Goal: Transaction & Acquisition: Purchase product/service

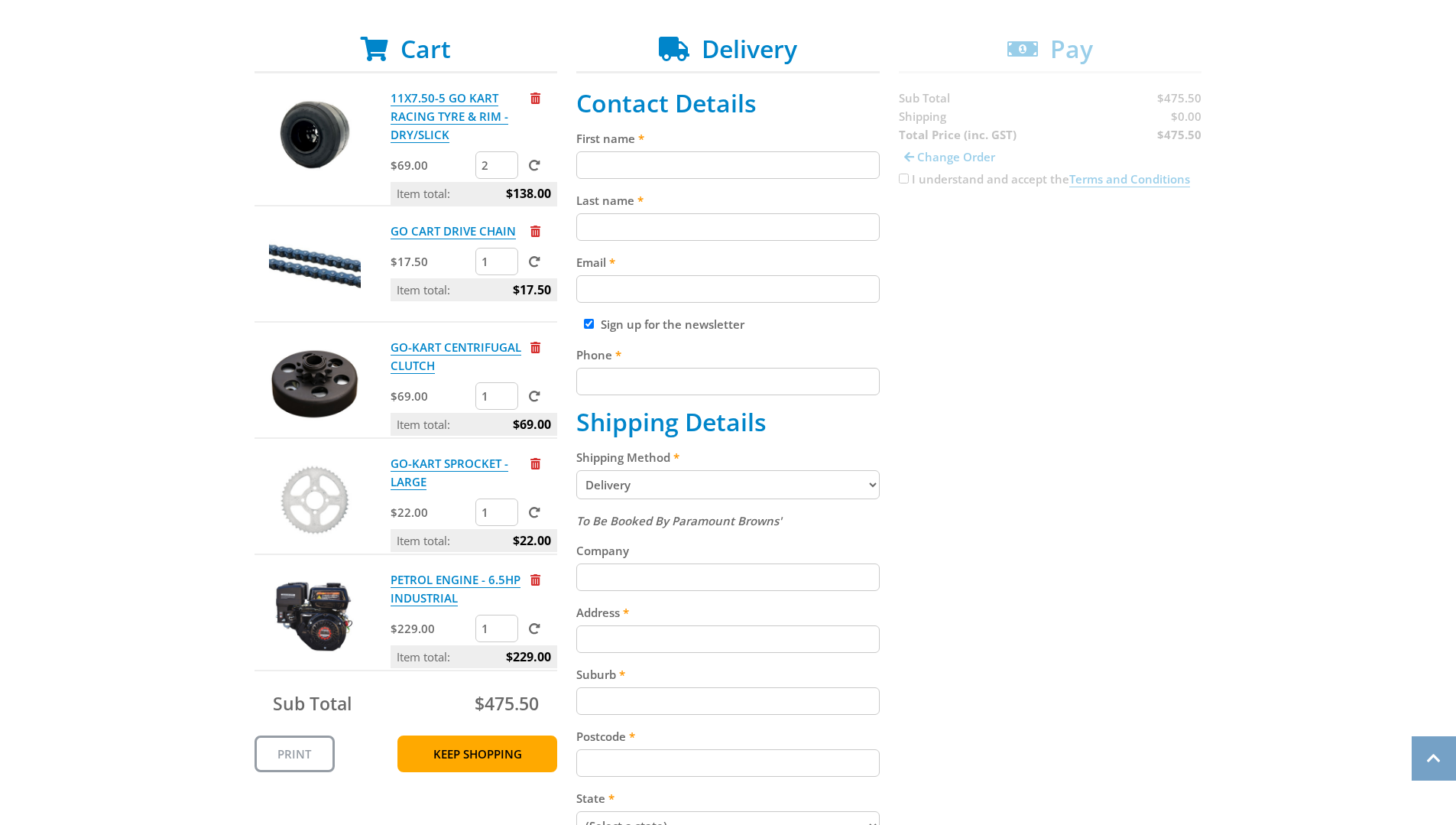
scroll to position [306, 0]
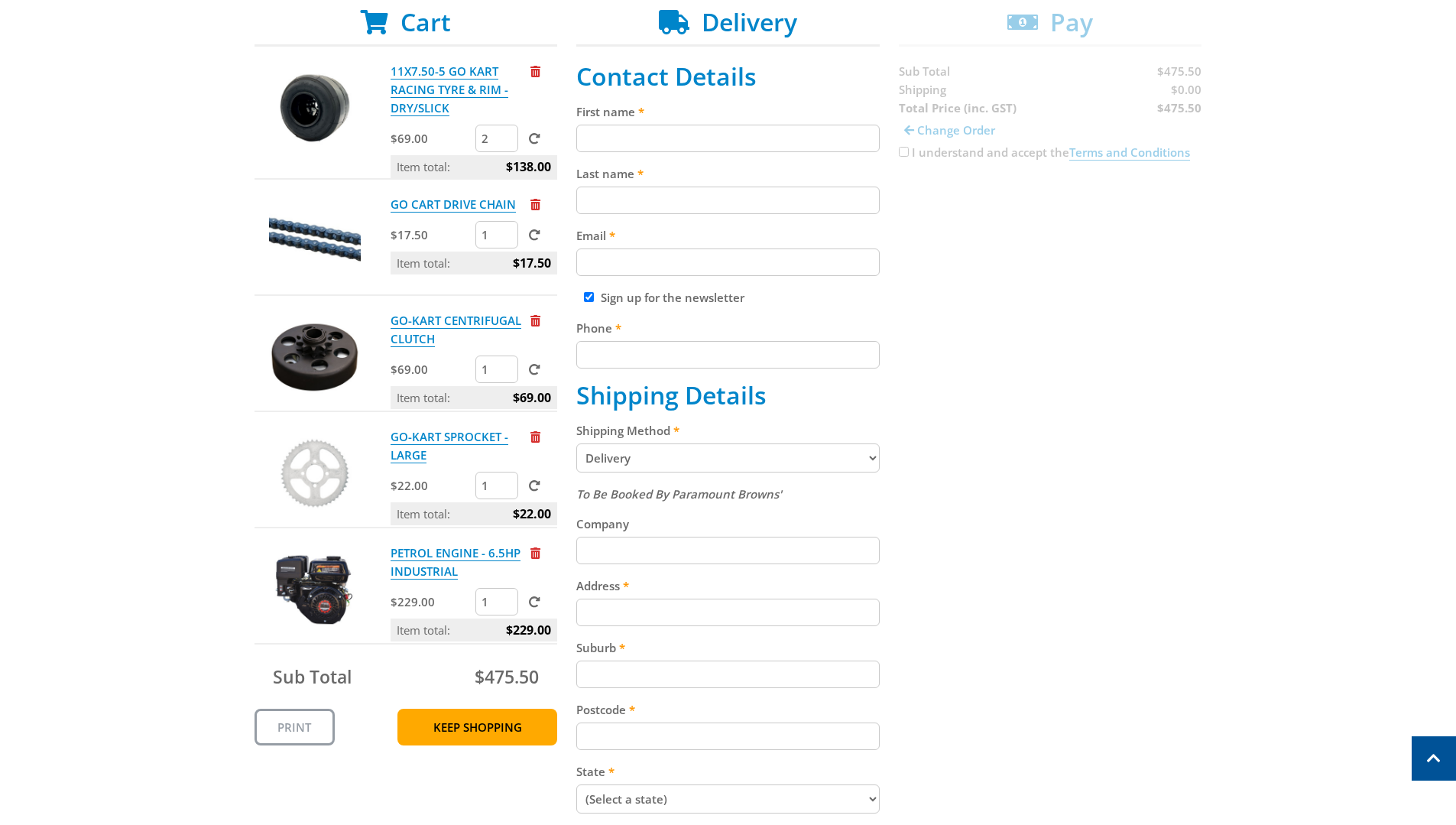
click at [314, 588] on img at bounding box center [315, 589] width 92 height 92
click at [407, 560] on link "PETROL ENGINE - 6.5HP INDUSTRIAL" at bounding box center [456, 561] width 130 height 34
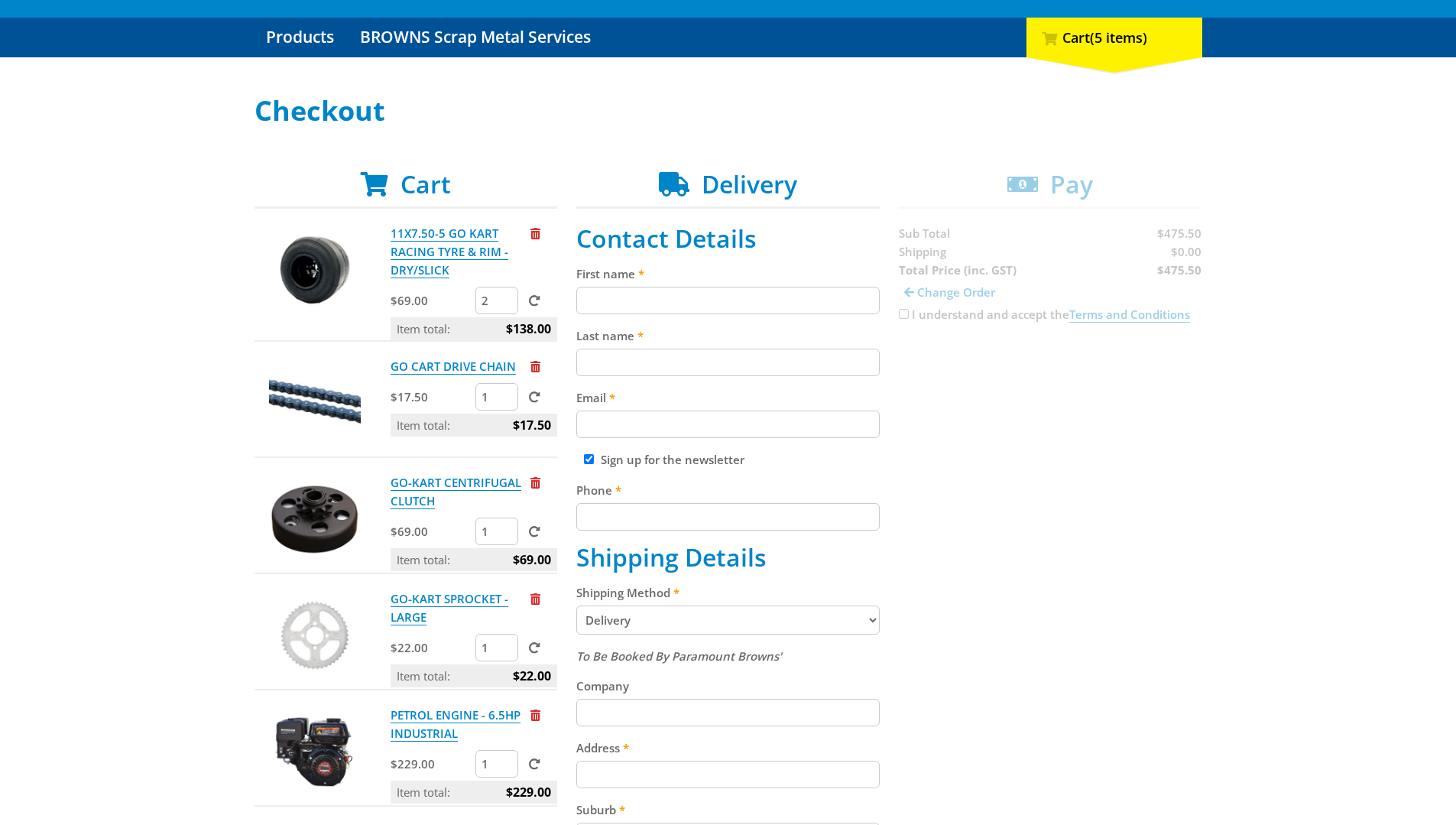
scroll to position [153, 0]
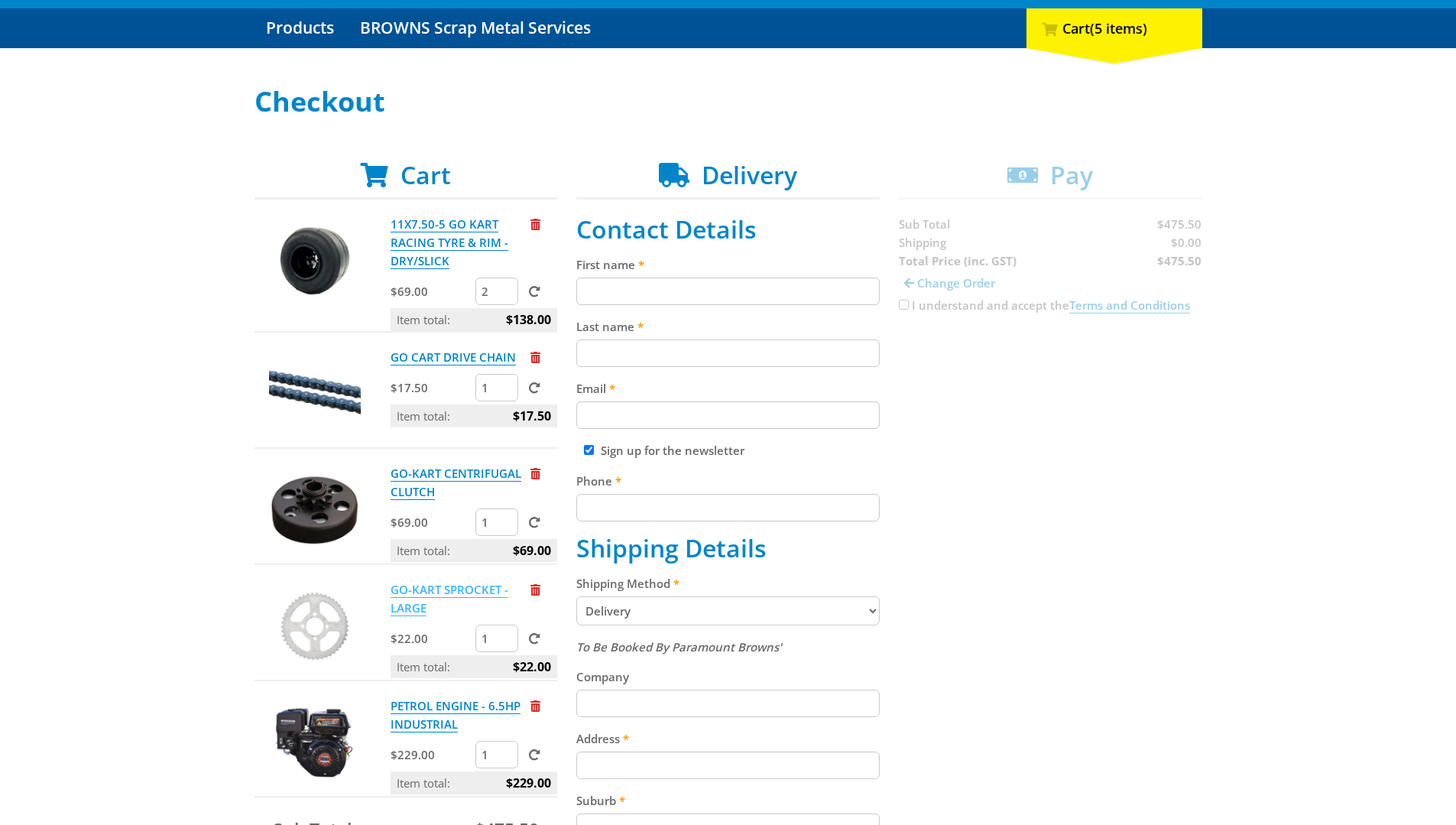
click at [419, 605] on link "GO-KART SPROCKET - LARGE" at bounding box center [449, 599] width 118 height 34
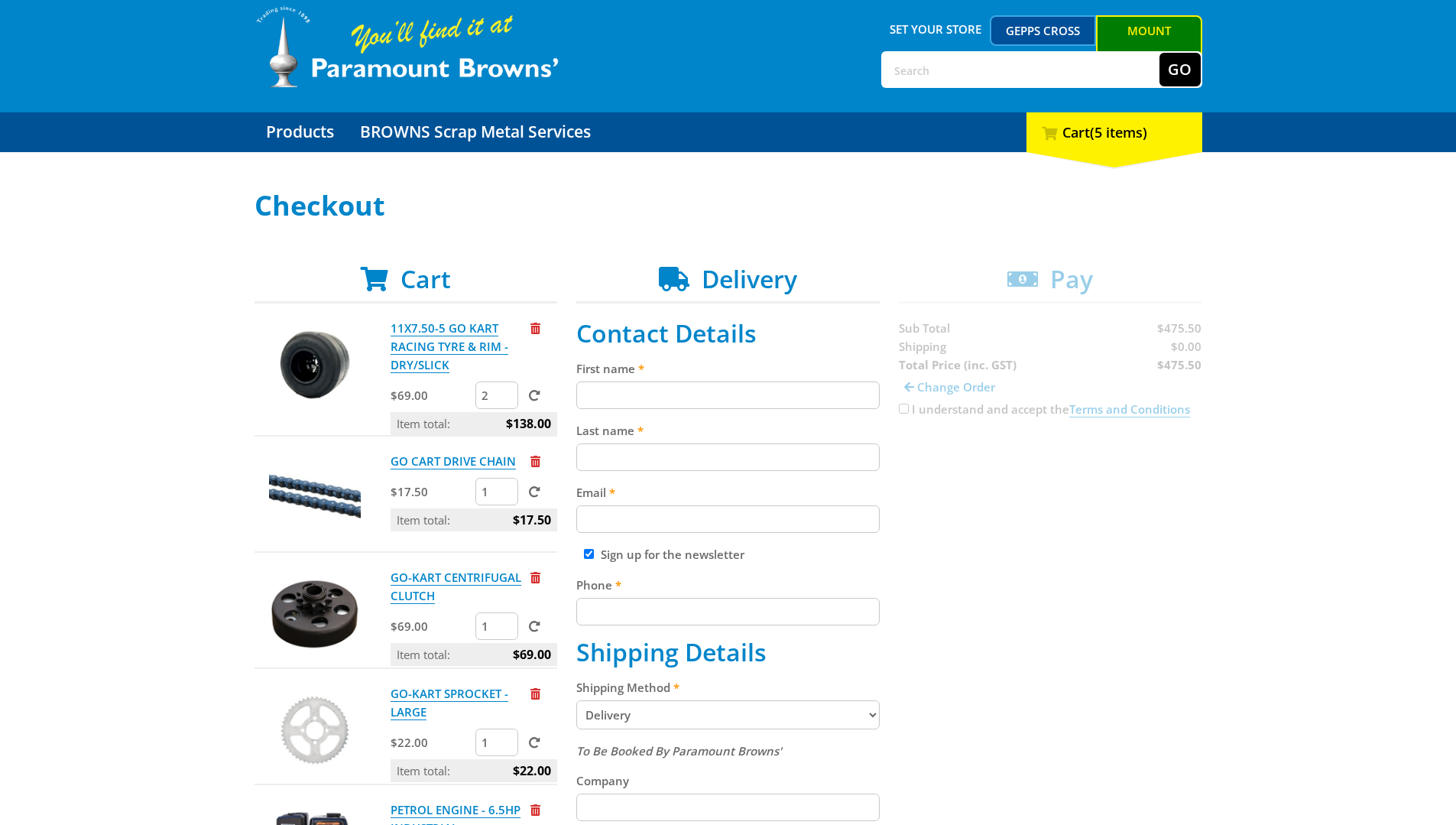
scroll to position [76, 0]
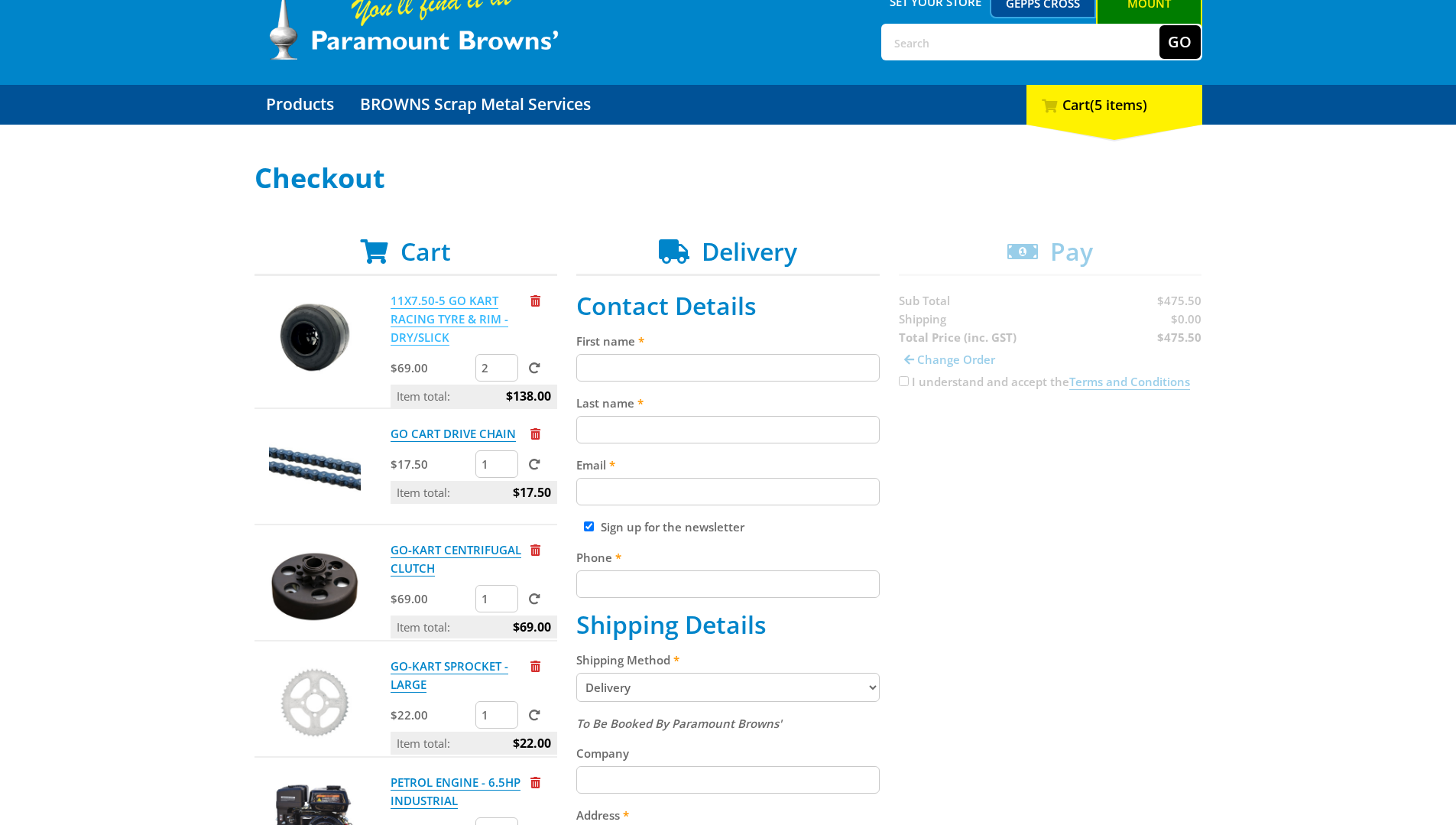
click at [414, 332] on link "11X7.50-5 GO KART RACING TYRE & RIM - DRY/SLICK" at bounding box center [449, 319] width 118 height 53
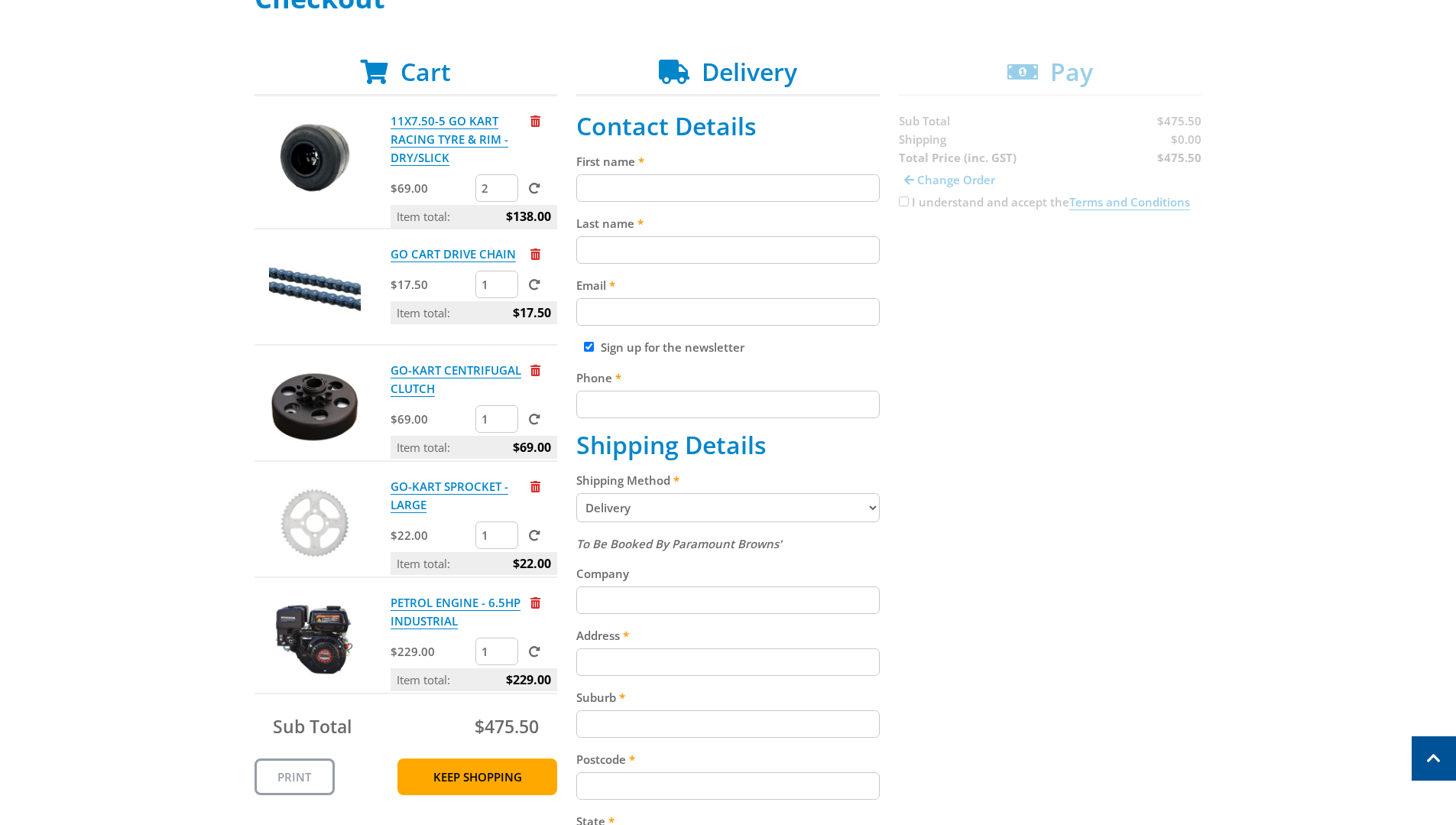
scroll to position [229, 0]
